Goal: Task Accomplishment & Management: Manage account settings

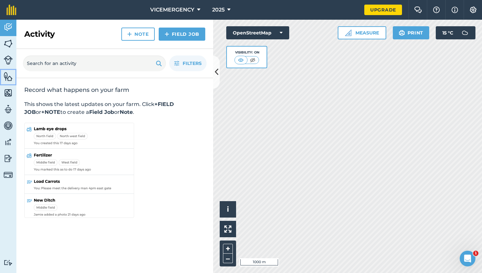
click at [2, 78] on link "Features" at bounding box center [8, 77] width 16 height 16
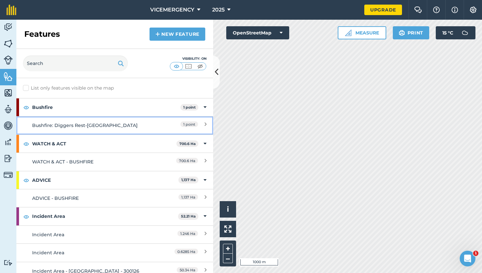
click at [143, 126] on div "Bushfire: Diggers Rest-[GEOGRAPHIC_DATA]" at bounding box center [90, 125] width 116 height 7
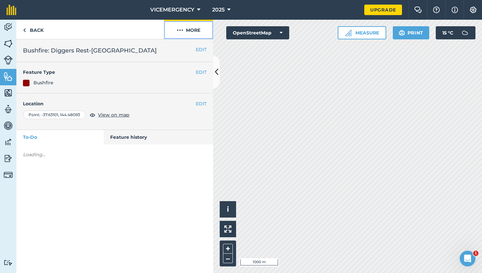
click at [183, 37] on button "More" at bounding box center [188, 29] width 49 height 19
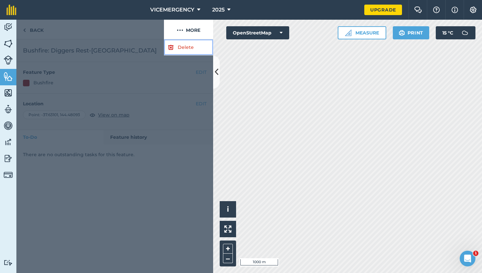
click at [183, 49] on link "Delete" at bounding box center [188, 47] width 49 height 16
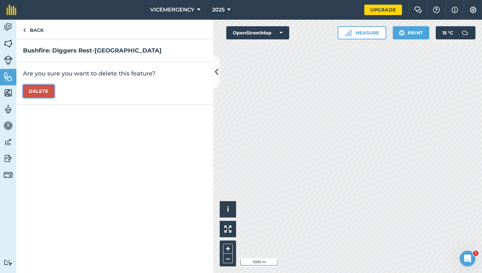
click at [32, 92] on button "Delete" at bounding box center [38, 91] width 31 height 13
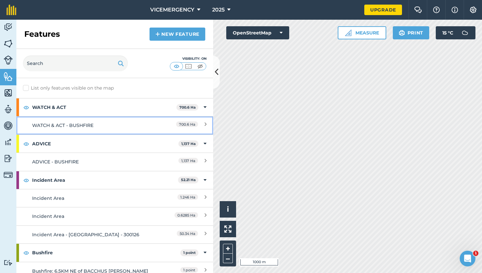
click at [113, 124] on div "WATCH & ACT - BUSHFIRE" at bounding box center [90, 125] width 116 height 7
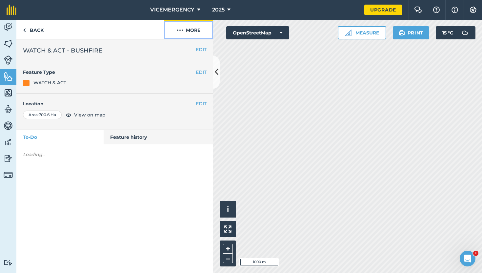
click at [175, 30] on button "More" at bounding box center [188, 29] width 49 height 19
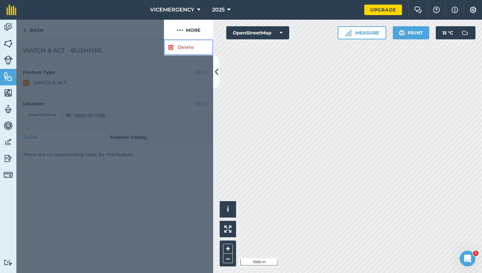
click at [176, 47] on link "Delete" at bounding box center [188, 47] width 49 height 16
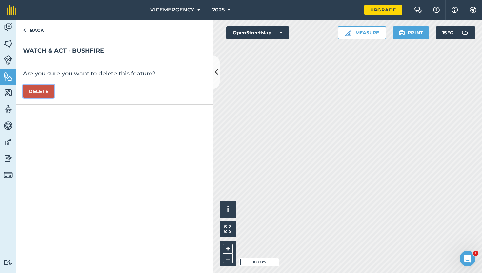
click at [45, 90] on button "Delete" at bounding box center [38, 91] width 31 height 13
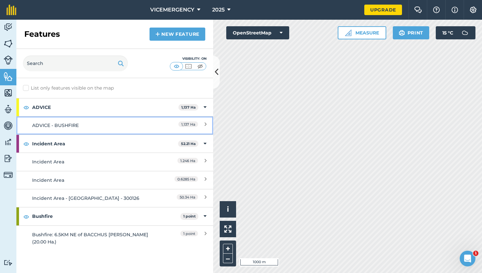
click at [103, 129] on div "ADVICE - BUSHFIRE" at bounding box center [90, 125] width 116 height 7
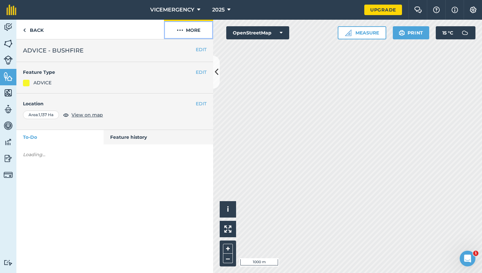
click at [185, 34] on button "More" at bounding box center [188, 29] width 49 height 19
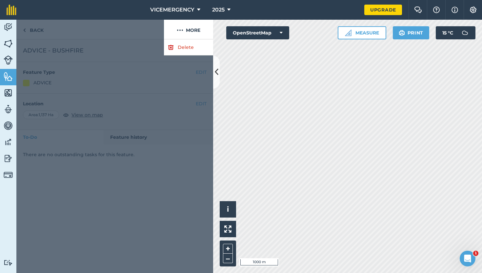
click at [181, 56] on div at bounding box center [114, 155] width 197 height 233
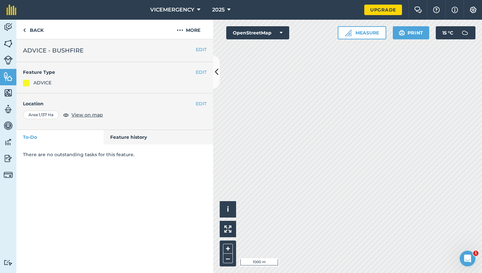
click at [184, 40] on div "EDIT ADVICE - BUSHFIRE" at bounding box center [114, 50] width 197 height 23
click at [184, 35] on button "More" at bounding box center [188, 29] width 49 height 19
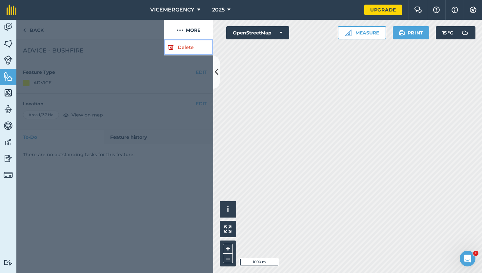
click at [184, 46] on link "Delete" at bounding box center [188, 47] width 49 height 16
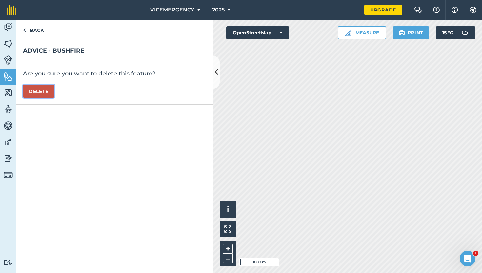
click at [50, 94] on button "Delete" at bounding box center [38, 91] width 31 height 13
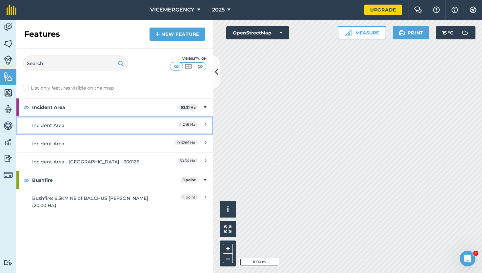
click at [103, 123] on div "Incident Area" at bounding box center [90, 125] width 116 height 7
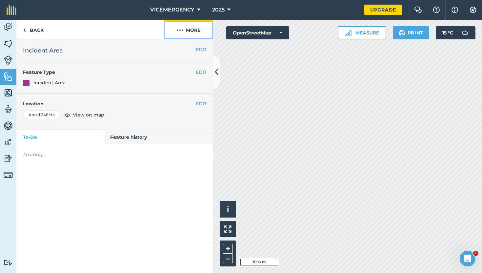
click at [182, 35] on button "More" at bounding box center [188, 29] width 49 height 19
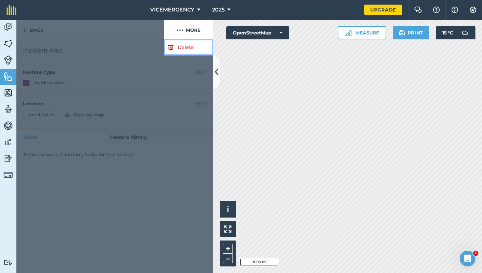
click at [182, 46] on link "Delete" at bounding box center [188, 47] width 49 height 16
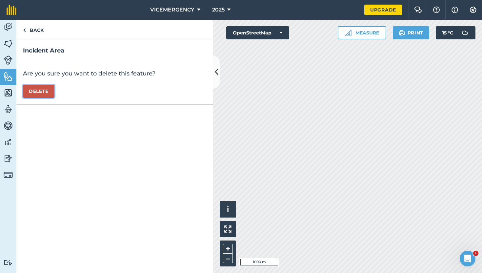
click at [44, 94] on button "Delete" at bounding box center [38, 91] width 31 height 13
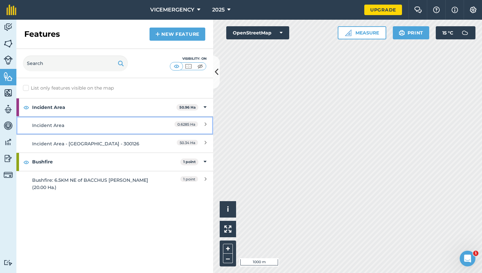
click at [100, 122] on div "Incident Area" at bounding box center [90, 125] width 116 height 7
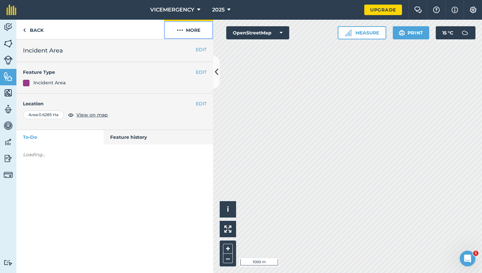
click at [183, 29] on img at bounding box center [180, 30] width 7 height 8
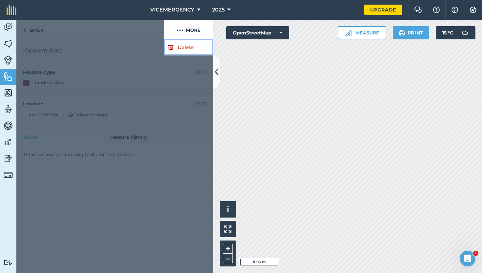
click at [181, 46] on link "Delete" at bounding box center [188, 47] width 49 height 16
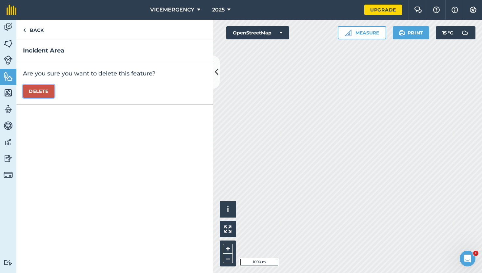
click at [37, 90] on button "Delete" at bounding box center [38, 91] width 31 height 13
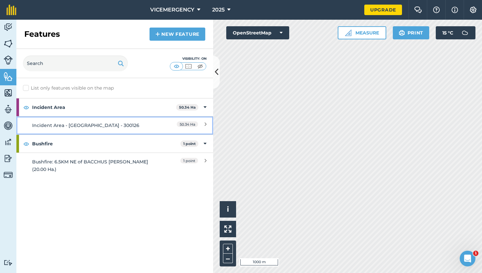
click at [154, 129] on div "50.34 Ha" at bounding box center [178, 125] width 58 height 7
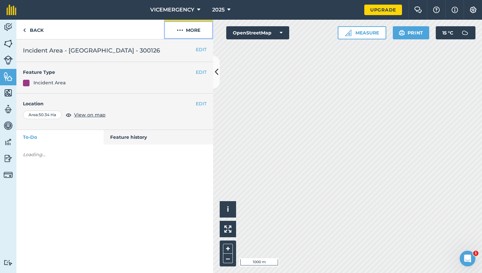
click at [188, 31] on button "More" at bounding box center [188, 29] width 49 height 19
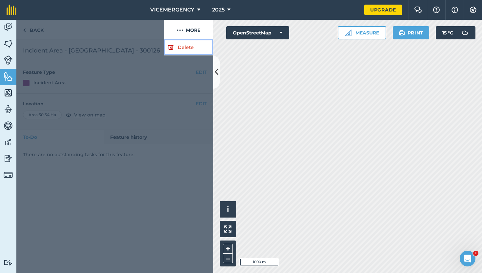
click at [188, 44] on link "Delete" at bounding box center [188, 47] width 49 height 16
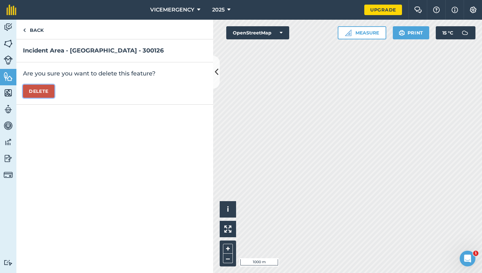
click at [45, 87] on button "Delete" at bounding box center [38, 91] width 31 height 13
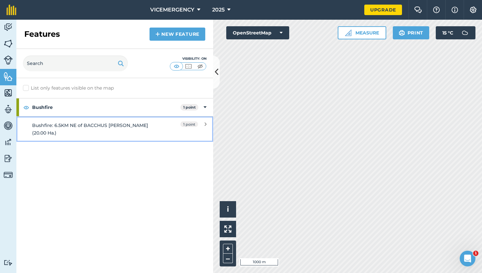
click at [145, 117] on link "Bushfire: 6.5KM NE of BACCHUS [PERSON_NAME] (20.00 Ha.) 1 point" at bounding box center [114, 129] width 197 height 26
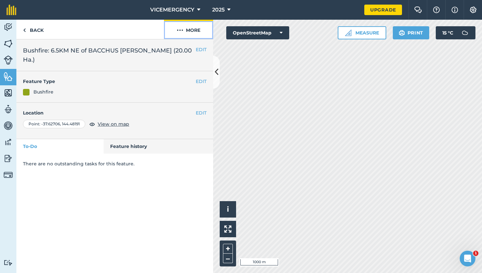
click at [187, 36] on button "More" at bounding box center [188, 29] width 49 height 19
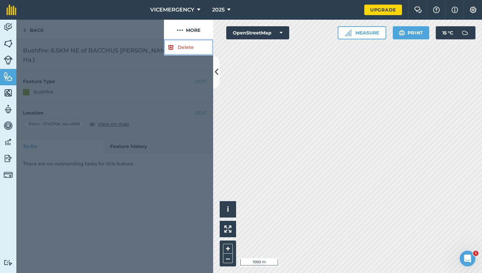
click at [186, 47] on link "Delete" at bounding box center [188, 47] width 49 height 16
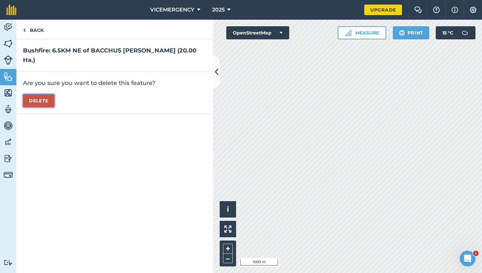
click at [45, 94] on button "Delete" at bounding box center [38, 100] width 31 height 13
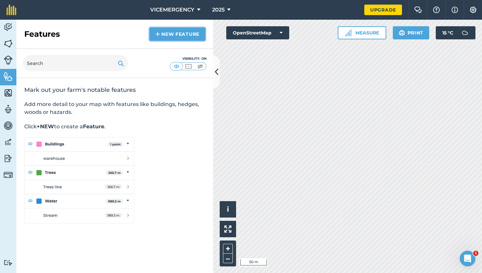
click at [186, 36] on link "New feature" at bounding box center [177, 34] width 56 height 13
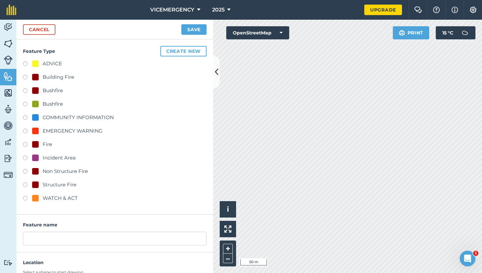
click at [27, 91] on label at bounding box center [27, 91] width 9 height 7
radio input "true"
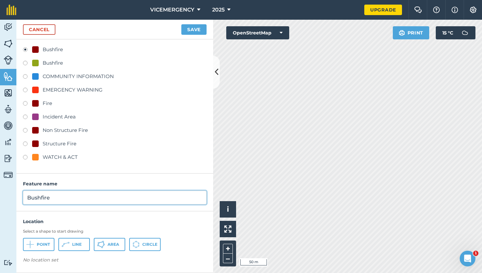
click at [63, 196] on input "Bushfire" at bounding box center [115, 197] width 184 height 14
type input "Bushfire: [GEOGRAPHIC_DATA]"
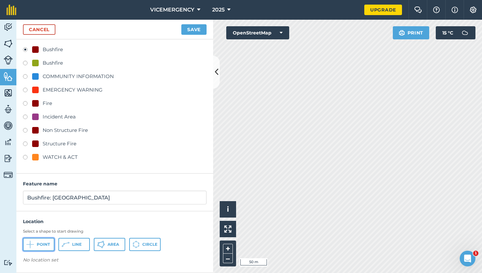
click at [37, 245] on span "Point" at bounding box center [43, 244] width 13 height 5
click at [199, 31] on button "Save" at bounding box center [193, 29] width 25 height 10
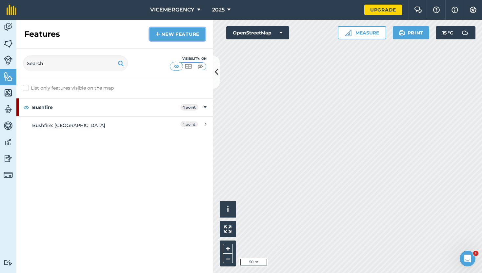
click at [178, 33] on link "New feature" at bounding box center [177, 34] width 56 height 13
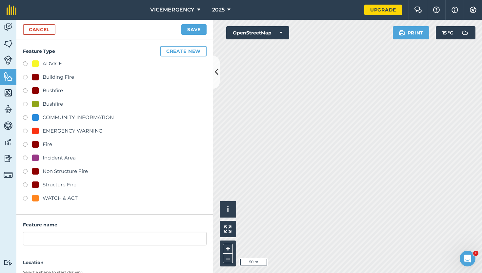
click at [25, 144] on label at bounding box center [27, 145] width 9 height 7
radio input "true"
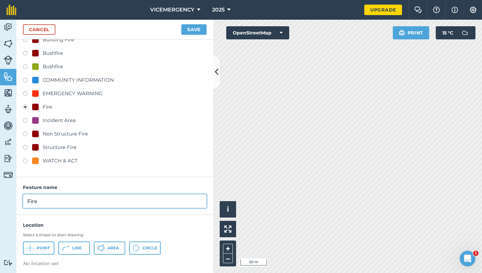
click at [57, 200] on input "Fire" at bounding box center [115, 201] width 184 height 14
type input "Fire: [PERSON_NAME], [GEOGRAPHIC_DATA]"
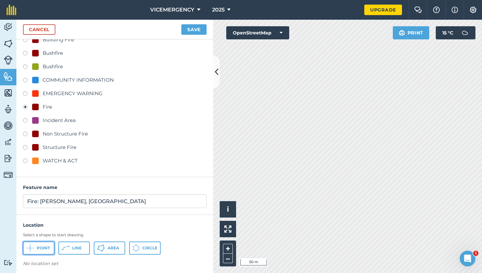
click at [35, 252] on button "Point" at bounding box center [38, 247] width 31 height 13
click at [196, 28] on button "Save" at bounding box center [193, 29] width 25 height 10
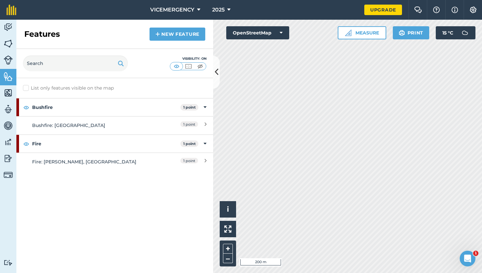
click at [336, 11] on div "VICEMERGENCY 2025 Upgrade Farm Chat Help Info Settings Map printing is not avai…" at bounding box center [241, 136] width 482 height 273
click at [183, 41] on div "Features New feature" at bounding box center [114, 34] width 197 height 29
click at [178, 37] on link "New feature" at bounding box center [177, 34] width 56 height 13
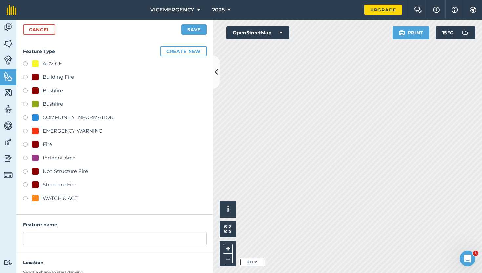
click at [27, 158] on label at bounding box center [27, 158] width 9 height 7
radio input "true"
type input "Incident Area"
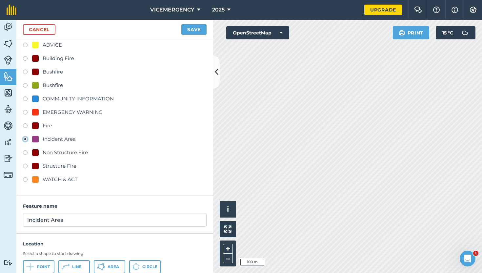
scroll to position [41, 0]
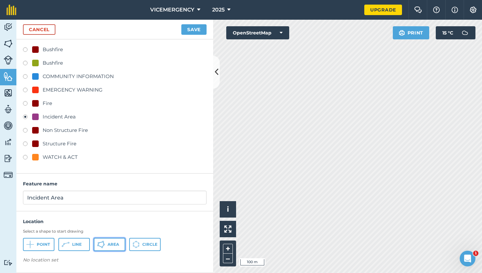
click at [119, 243] on span "Area" at bounding box center [113, 244] width 11 height 5
click at [199, 30] on button "Save" at bounding box center [193, 29] width 25 height 10
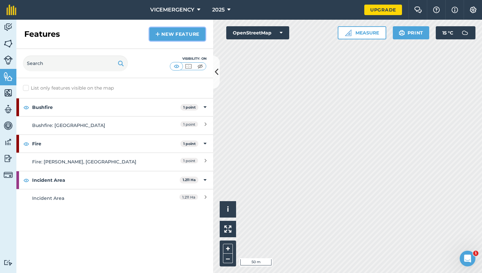
click at [171, 30] on link "New feature" at bounding box center [177, 34] width 56 height 13
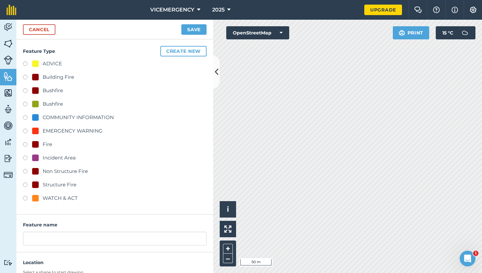
click at [26, 157] on label at bounding box center [27, 158] width 9 height 7
radio input "true"
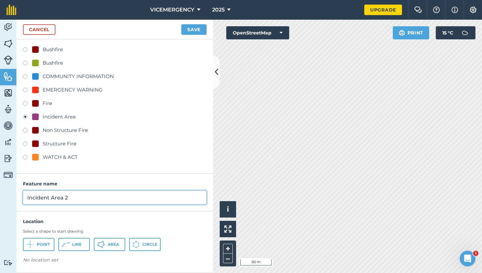
click at [73, 201] on input "Incident Area 2" at bounding box center [115, 197] width 184 height 14
type input "Incident Area"
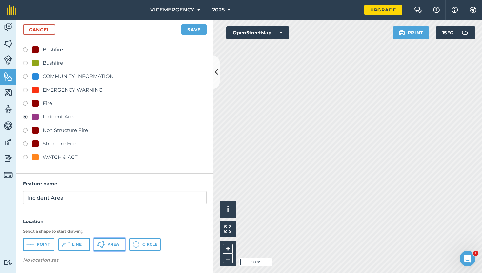
click at [102, 244] on icon at bounding box center [101, 244] width 8 height 8
click at [194, 31] on button "Save" at bounding box center [193, 29] width 25 height 10
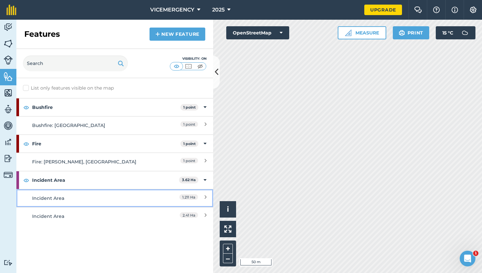
click at [103, 196] on div "Incident Area" at bounding box center [90, 197] width 116 height 7
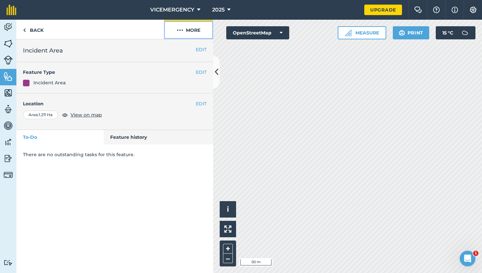
click at [184, 37] on button "More" at bounding box center [188, 29] width 49 height 19
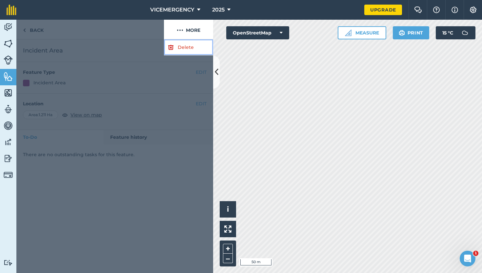
drag, startPoint x: 184, startPoint y: 39, endPoint x: 184, endPoint y: 43, distance: 4.3
click at [184, 43] on link "Delete" at bounding box center [188, 47] width 49 height 16
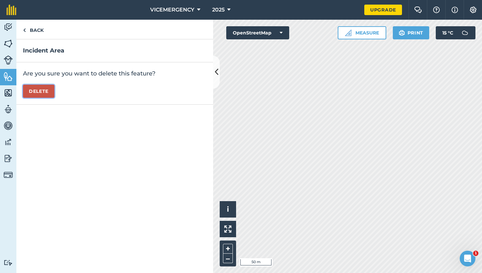
click at [47, 92] on button "Delete" at bounding box center [38, 91] width 31 height 13
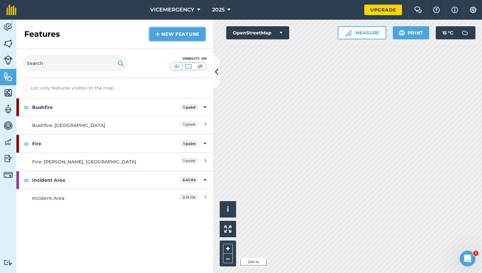
click at [186, 34] on link "New feature" at bounding box center [177, 34] width 56 height 13
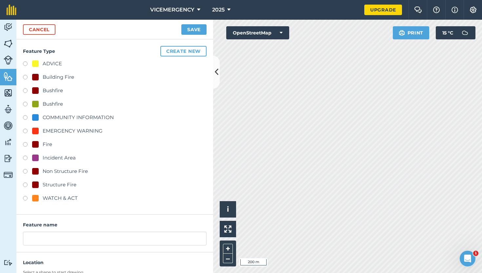
click at [26, 197] on label at bounding box center [27, 199] width 9 height 7
radio input "true"
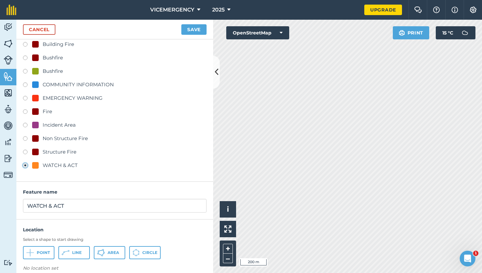
scroll to position [41, 0]
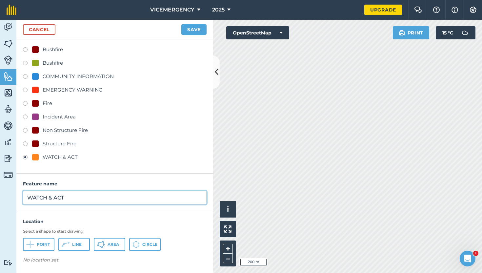
click at [88, 197] on input "WATCH & ACT" at bounding box center [115, 197] width 184 height 14
type input "WATCH & ACT - GRASSFIRE"
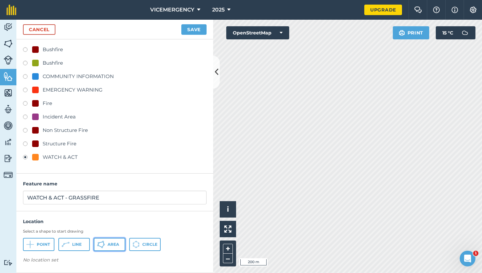
click at [114, 245] on span "Area" at bounding box center [113, 244] width 11 height 5
click at [188, 30] on button "Save" at bounding box center [193, 29] width 25 height 10
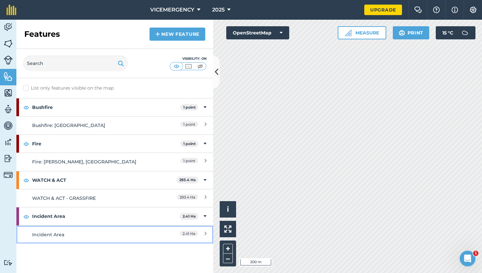
click at [102, 229] on link "Incident Area 2.41 Ha" at bounding box center [114, 234] width 197 height 18
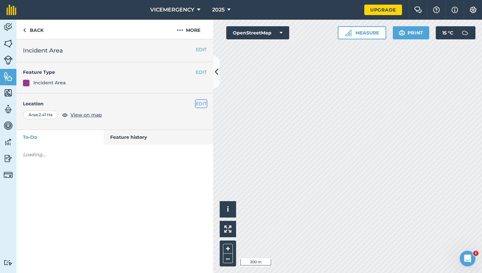
click at [201, 106] on button "EDIT" at bounding box center [201, 103] width 11 height 7
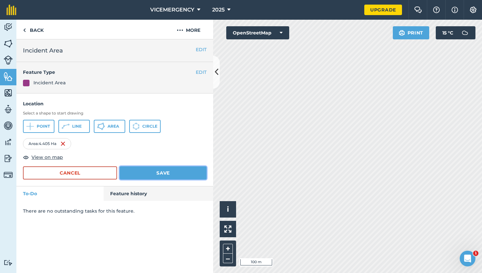
click at [205, 171] on button "Save" at bounding box center [163, 172] width 87 height 13
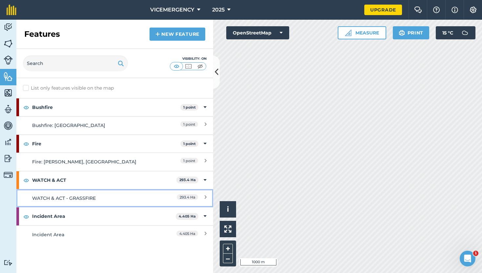
click at [105, 196] on div "WATCH & ACT - GRASSFIRE" at bounding box center [90, 197] width 116 height 7
